Goal: Transaction & Acquisition: Purchase product/service

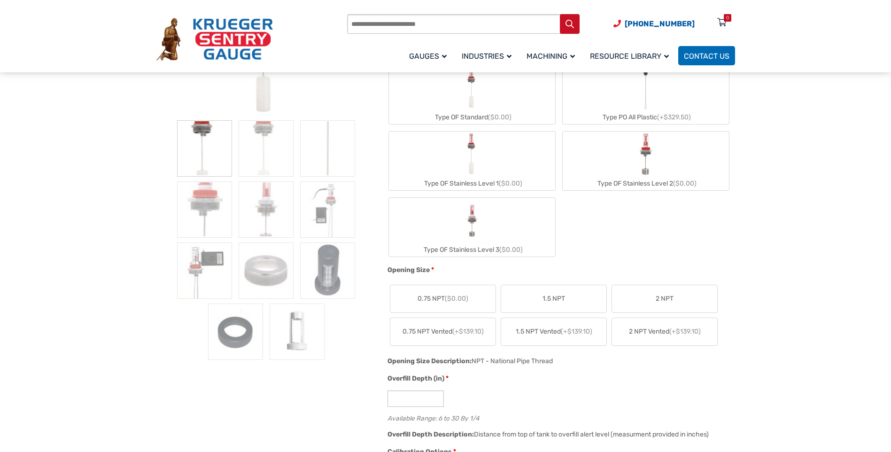
scroll to position [94, 0]
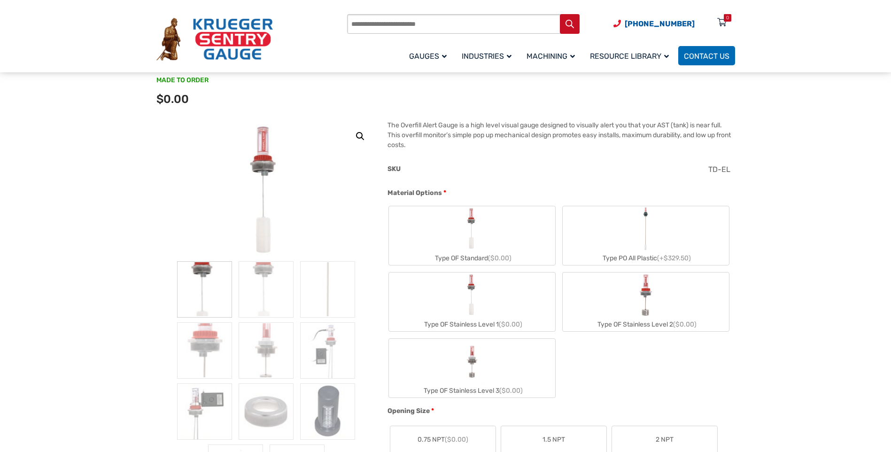
click at [425, 234] on img "Type OF Standard" at bounding box center [472, 228] width 21 height 45
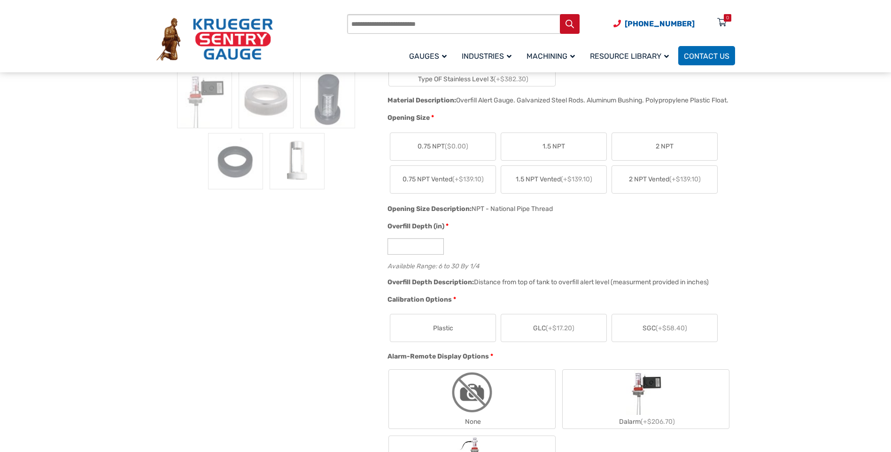
scroll to position [517, 0]
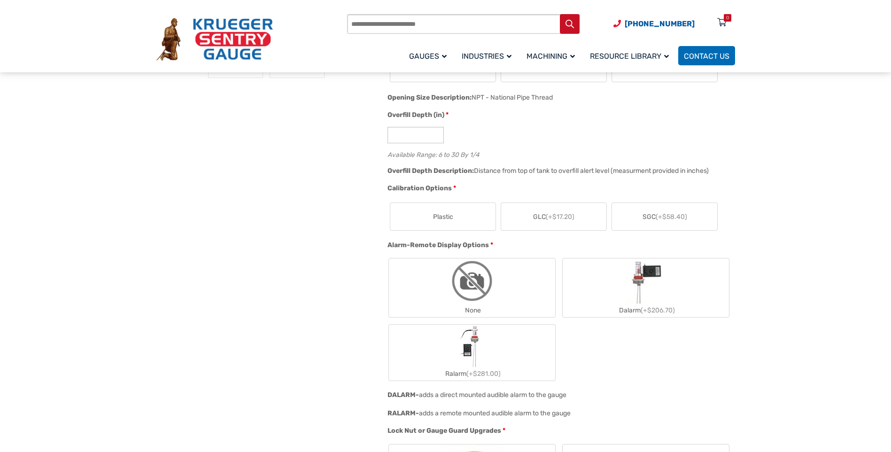
click at [425, 299] on img "Dalarm" at bounding box center [645, 280] width 39 height 45
click at [425, 366] on label "Ralarm (+$281.00)" at bounding box center [472, 353] width 166 height 56
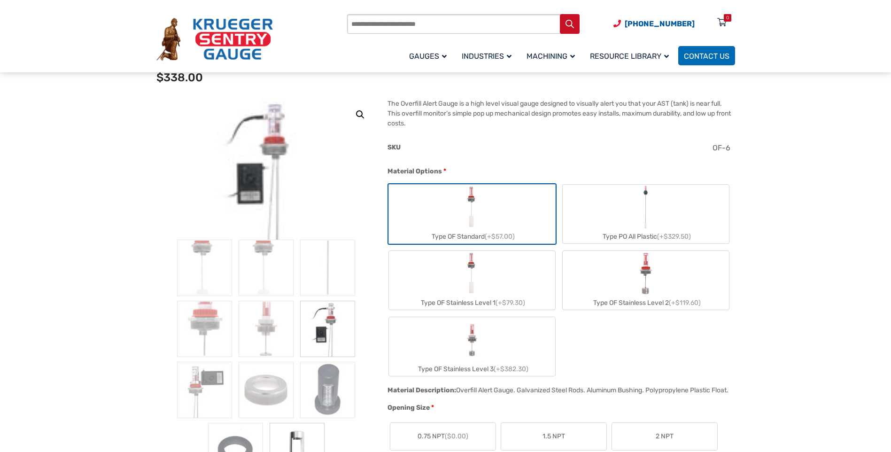
scroll to position [47, 0]
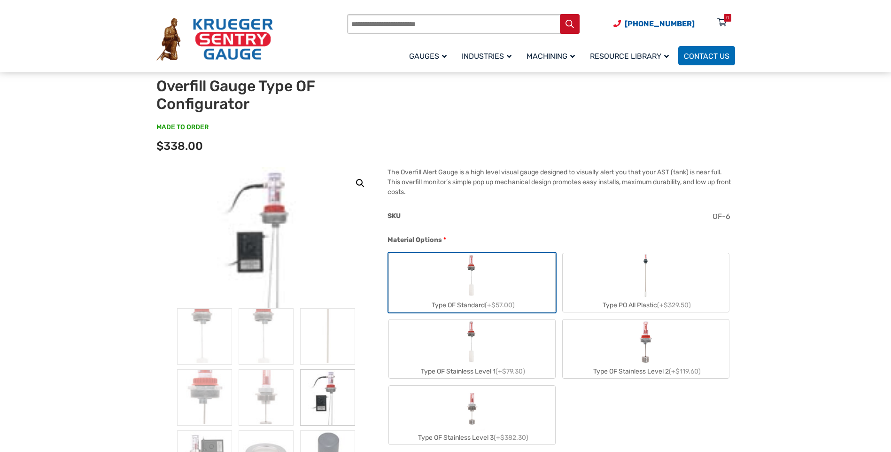
click at [361, 181] on link "🔍" at bounding box center [360, 183] width 17 height 17
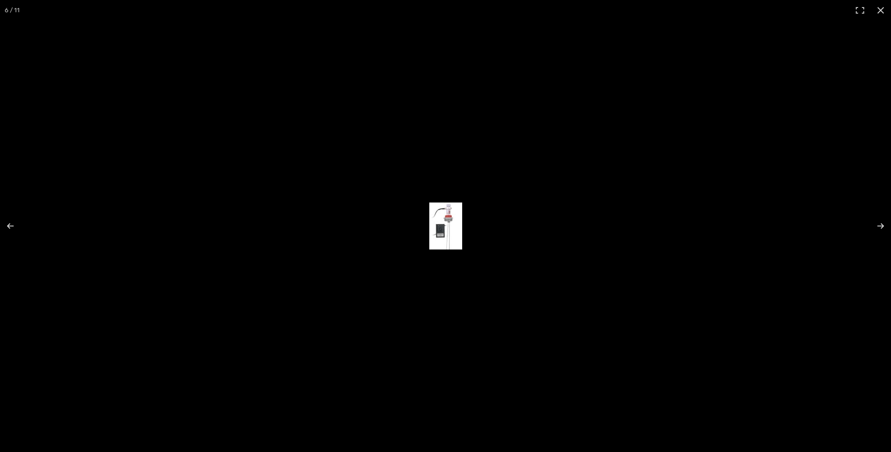
click at [425, 229] on img at bounding box center [445, 225] width 33 height 47
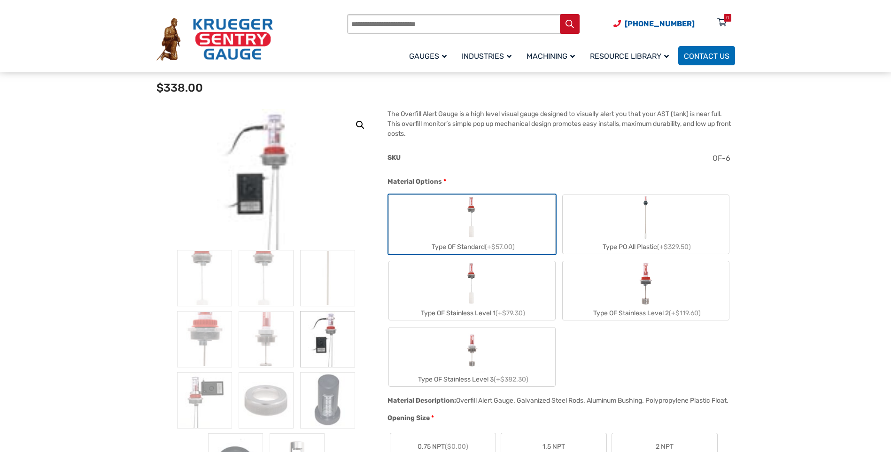
scroll to position [188, 0]
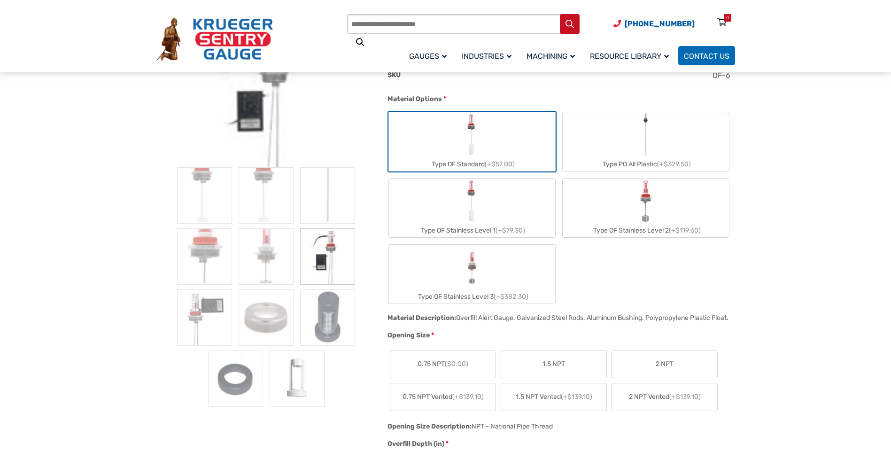
click at [266, 114] on img at bounding box center [266, 96] width 99 height 141
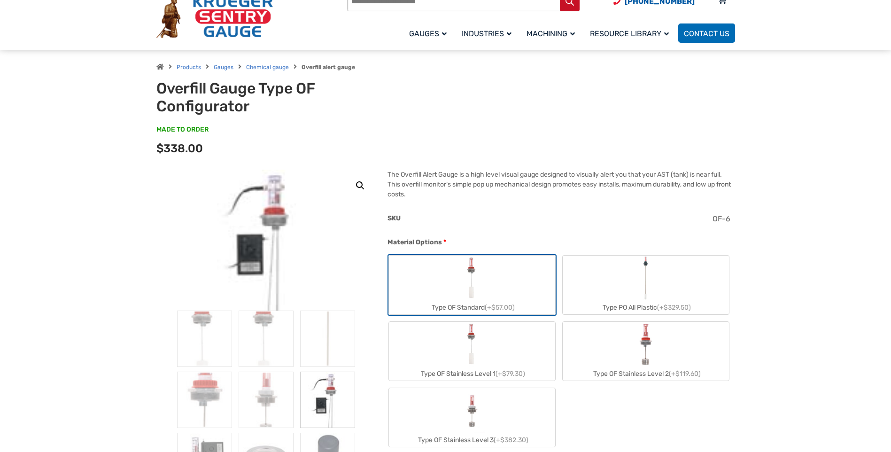
scroll to position [0, 0]
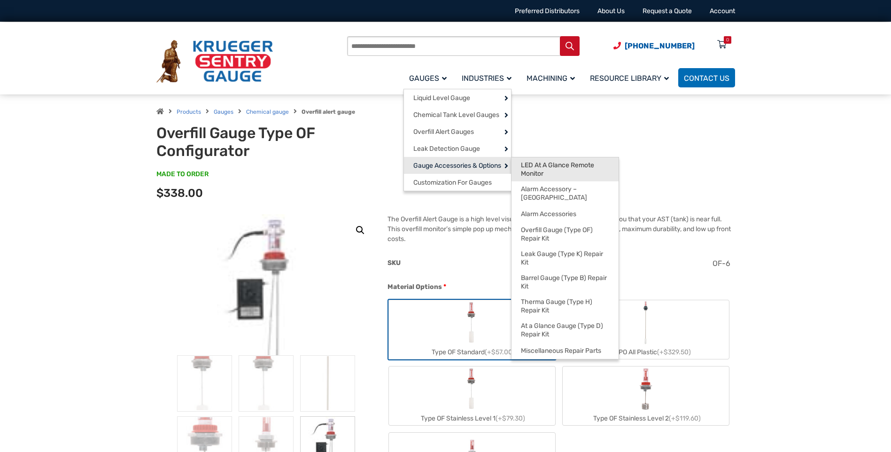
click at [425, 166] on span "LED At A Glance Remote Monitor" at bounding box center [565, 169] width 88 height 16
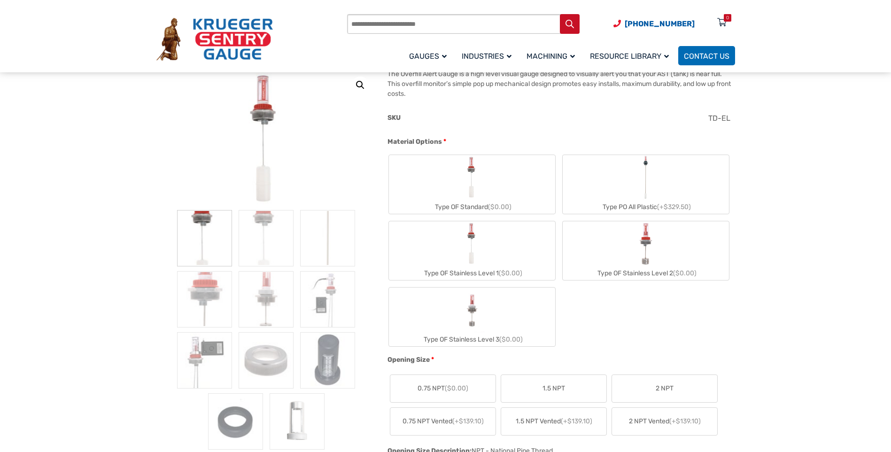
scroll to position [94, 0]
